Goal: Transaction & Acquisition: Purchase product/service

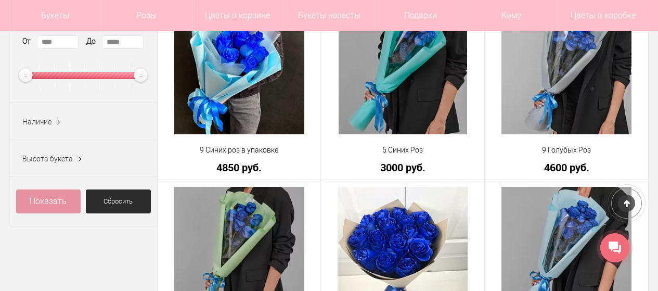
scroll to position [52, 0]
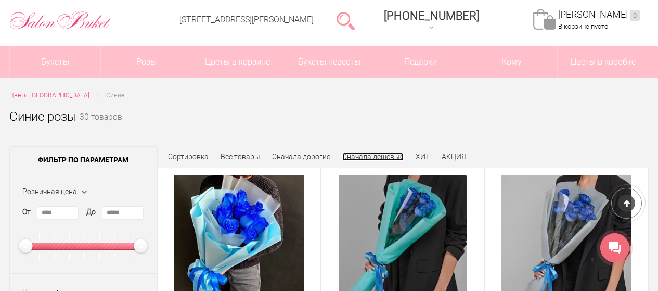
click at [362, 156] on link "Сначала дешевые" at bounding box center [372, 156] width 61 height 8
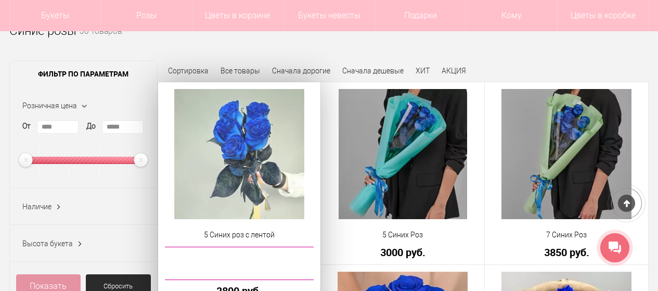
scroll to position [156, 0]
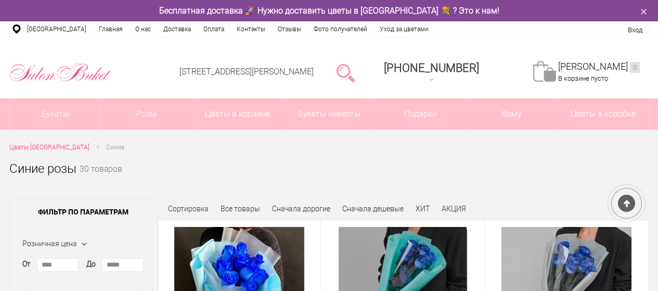
scroll to position [52, 0]
